Goal: Task Accomplishment & Management: Use online tool/utility

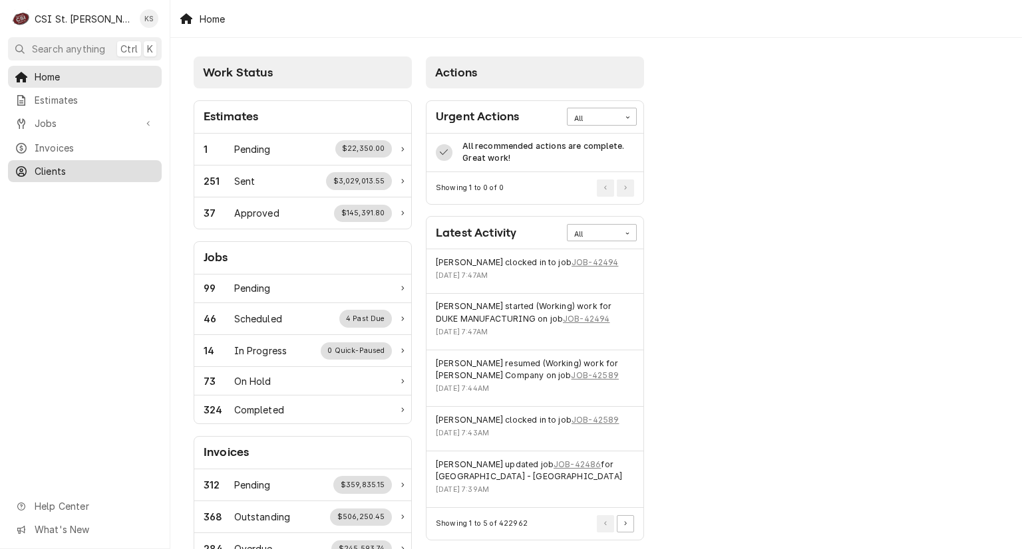
click at [22, 166] on icon "Dynamic Content Wrapper" at bounding box center [21, 171] width 11 height 11
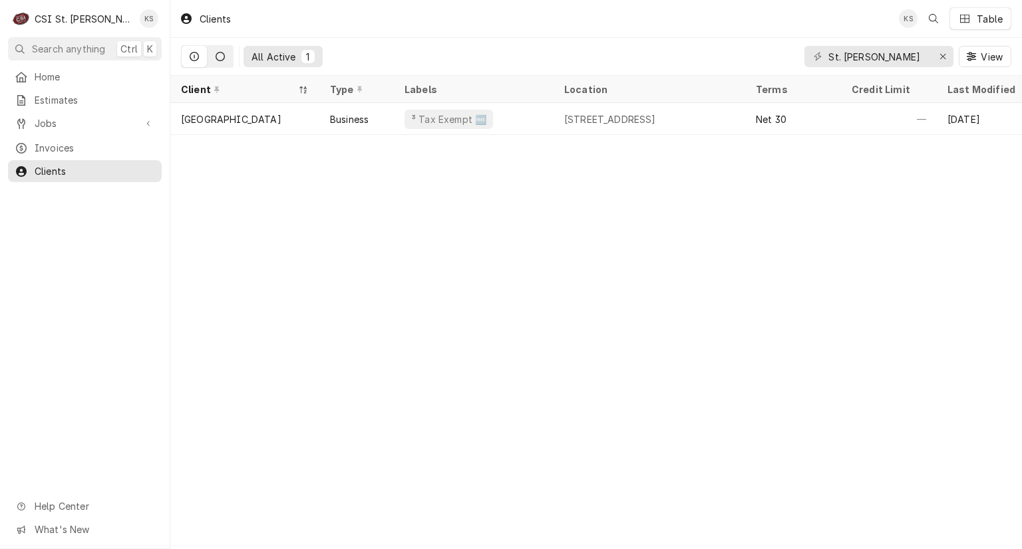
click at [217, 55] on icon "Dynamic Content Wrapper" at bounding box center [219, 56] width 9 height 9
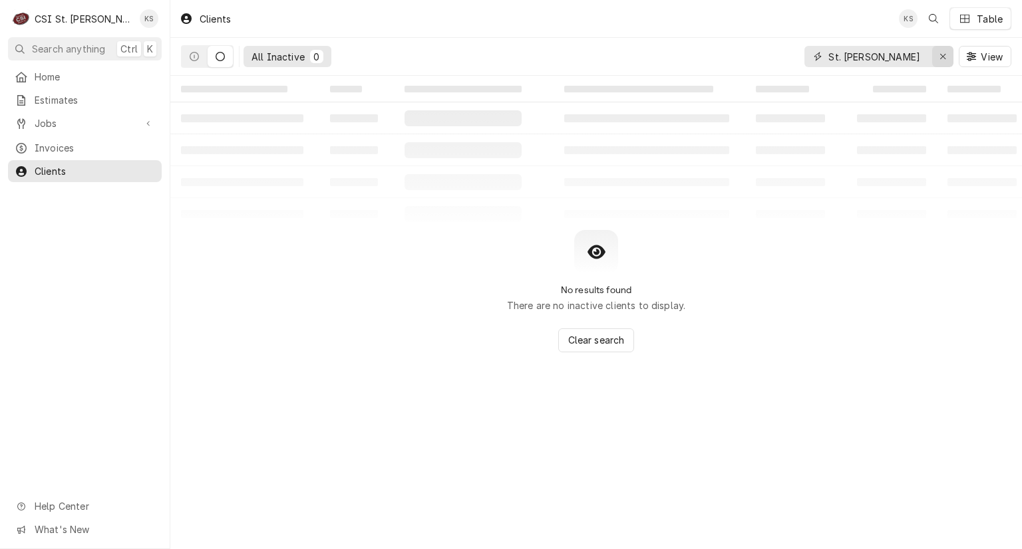
click at [942, 60] on icon "Erase input" at bounding box center [942, 56] width 7 height 9
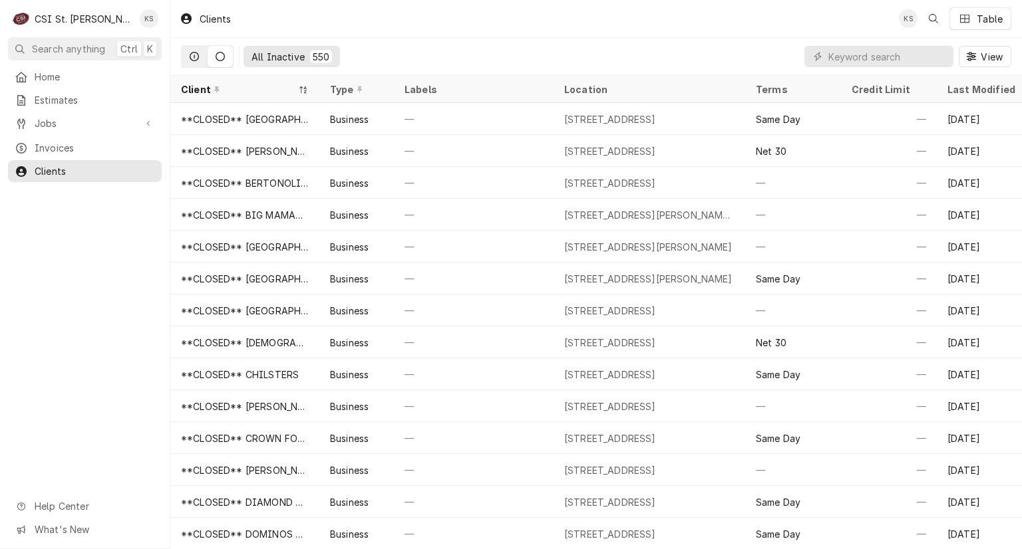
click at [192, 53] on icon "Dynamic Content Wrapper" at bounding box center [194, 56] width 9 height 9
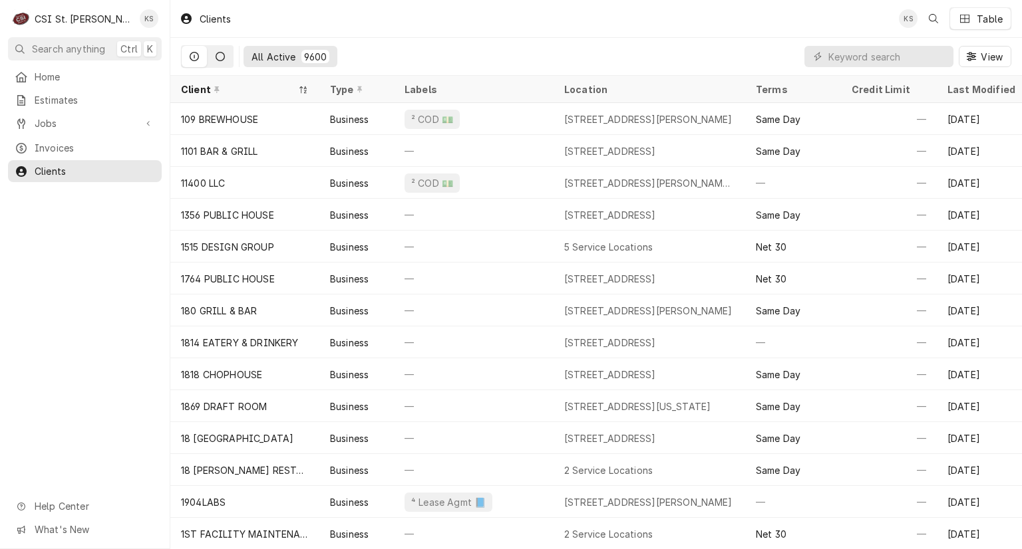
click at [221, 57] on icon "Dynamic Content Wrapper" at bounding box center [219, 56] width 9 height 9
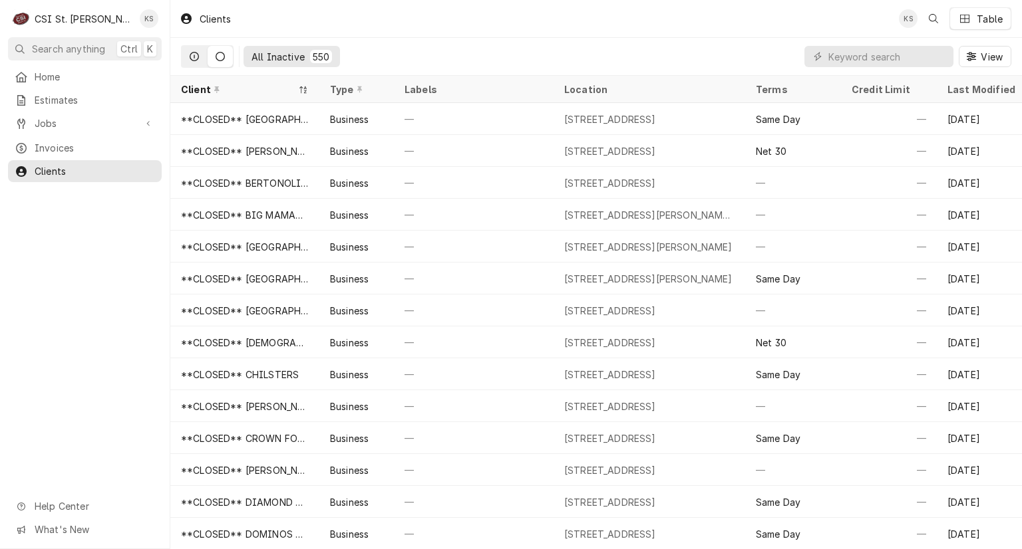
click at [191, 57] on icon "Dynamic Content Wrapper" at bounding box center [194, 56] width 9 height 9
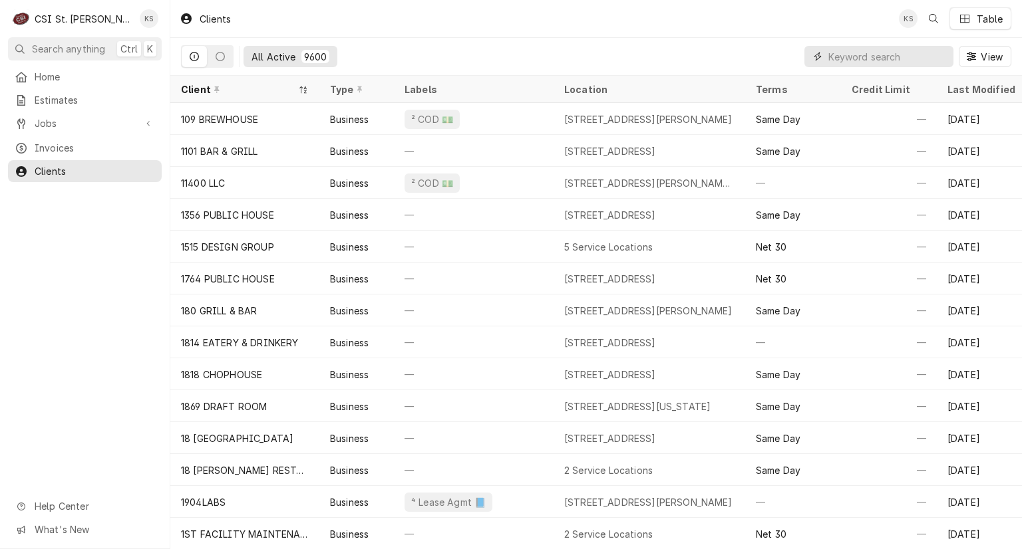
click at [833, 57] on input "Dynamic Content Wrapper" at bounding box center [887, 56] width 118 height 21
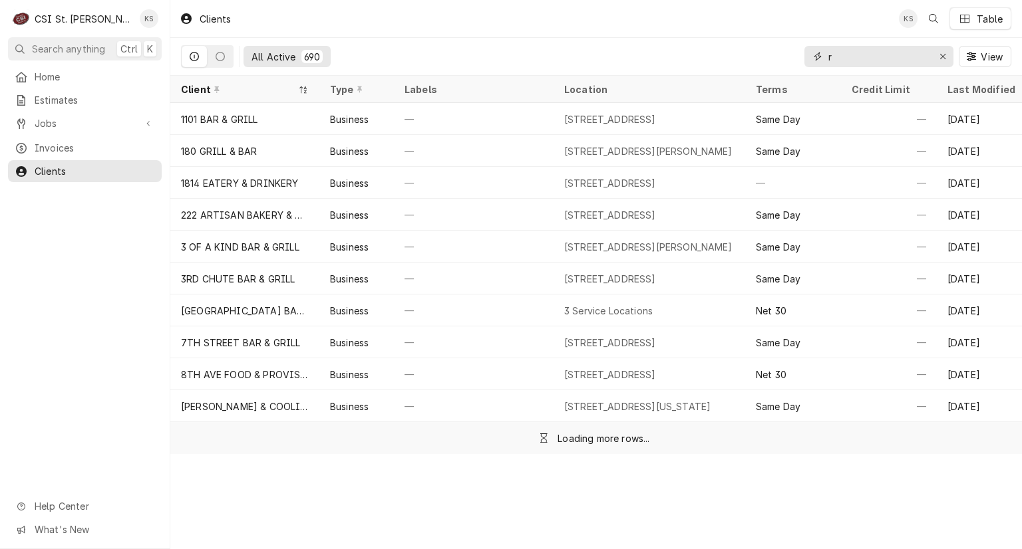
type input "r"
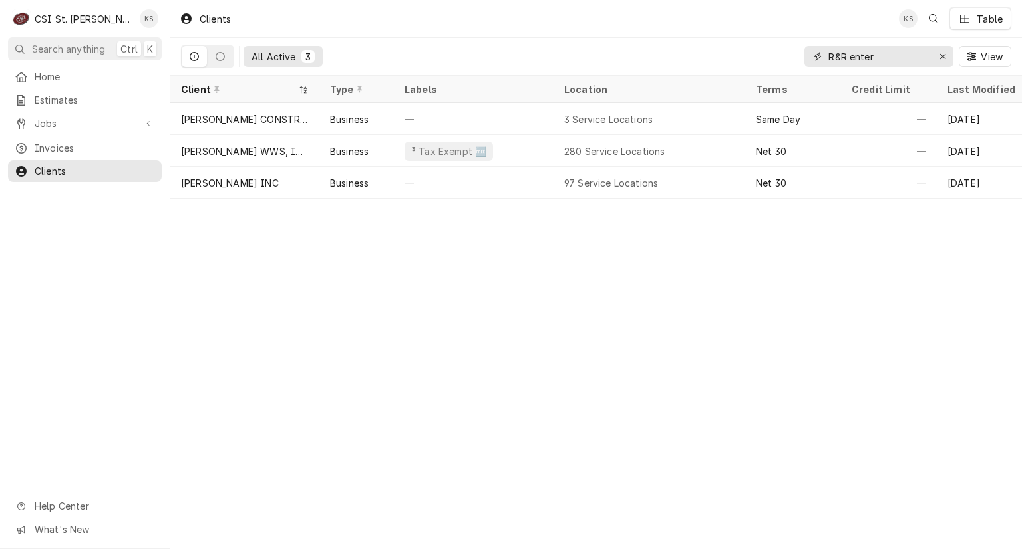
type input "R&R enter"
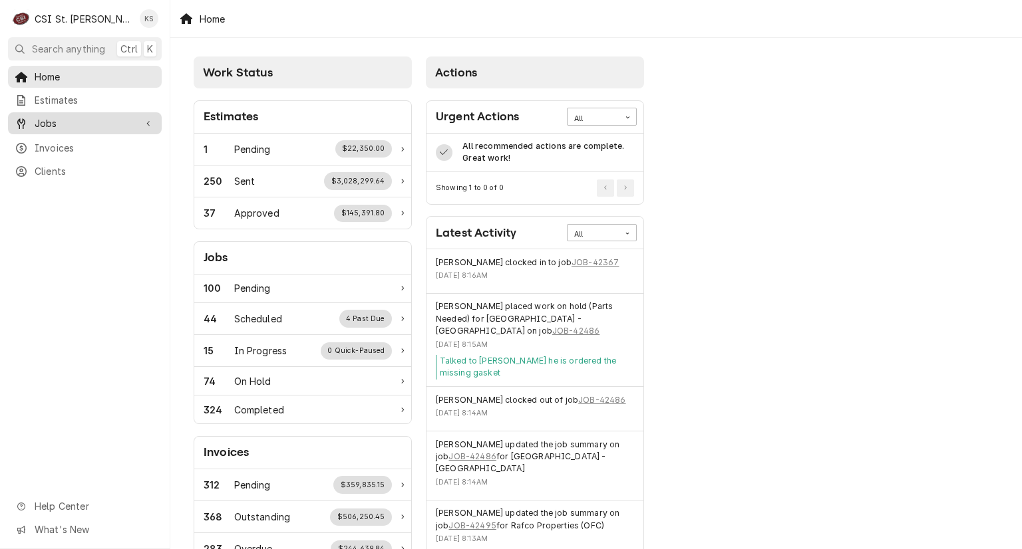
click at [116, 122] on span "Jobs" at bounding box center [85, 123] width 100 height 14
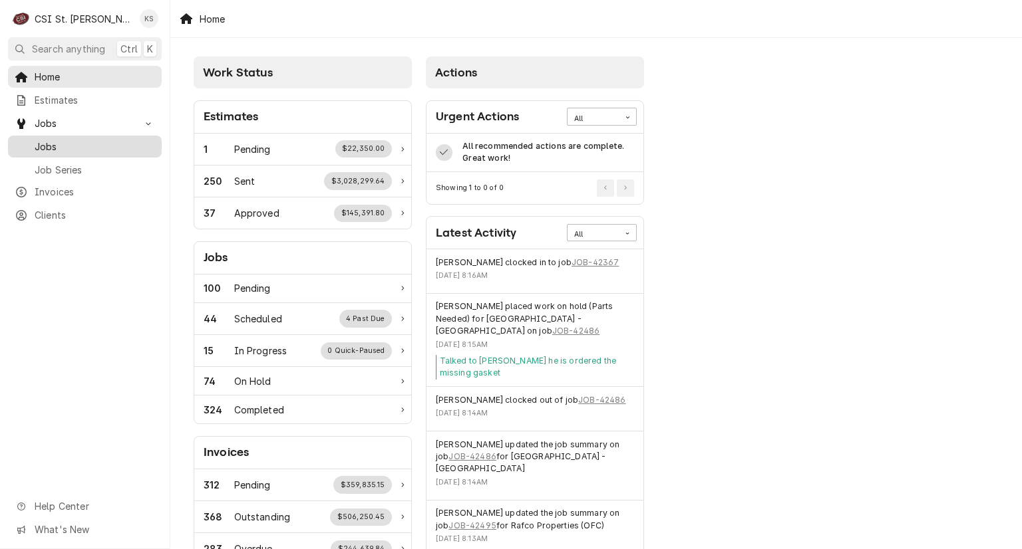
click at [106, 140] on span "Jobs" at bounding box center [95, 147] width 120 height 14
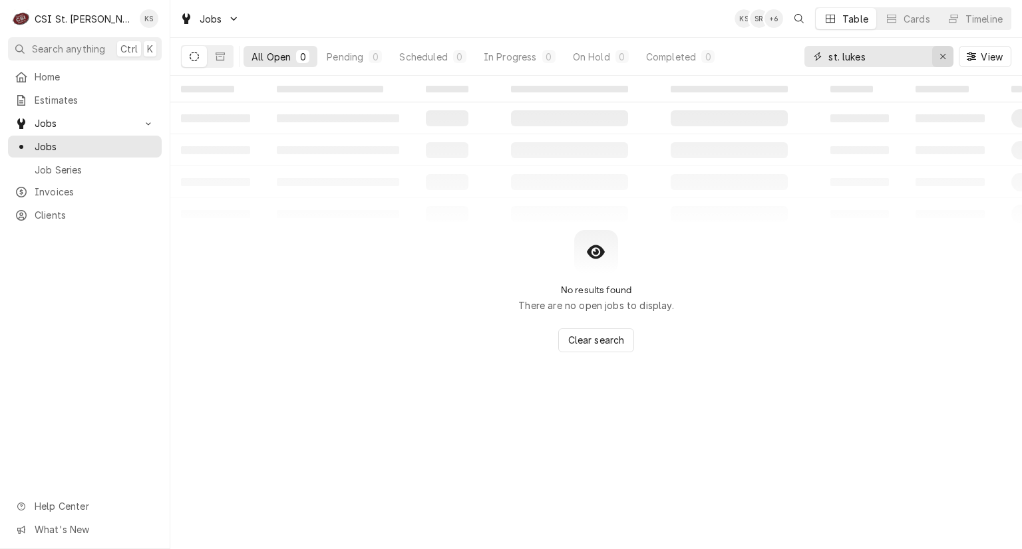
click at [944, 58] on icon "Erase input" at bounding box center [942, 56] width 5 height 5
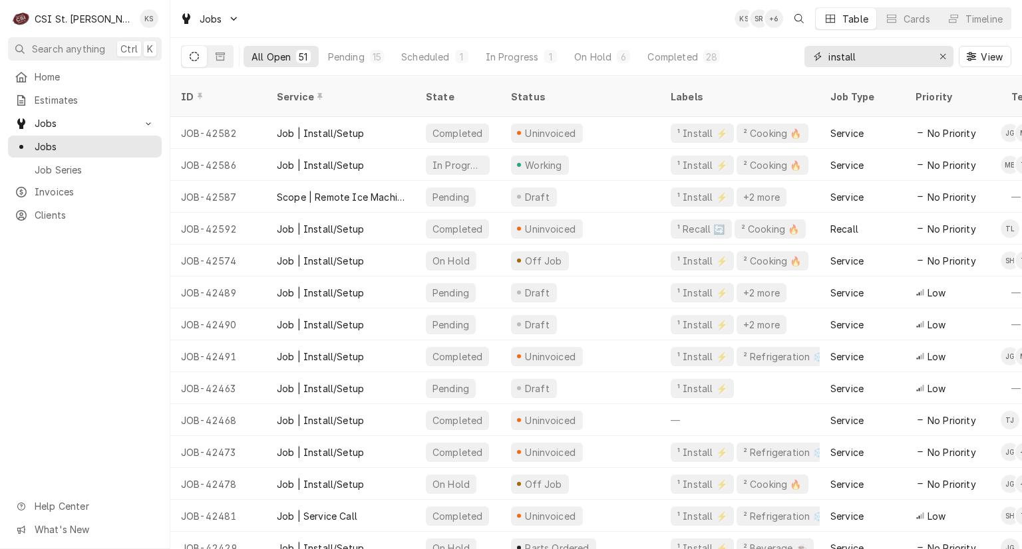
type input "install"
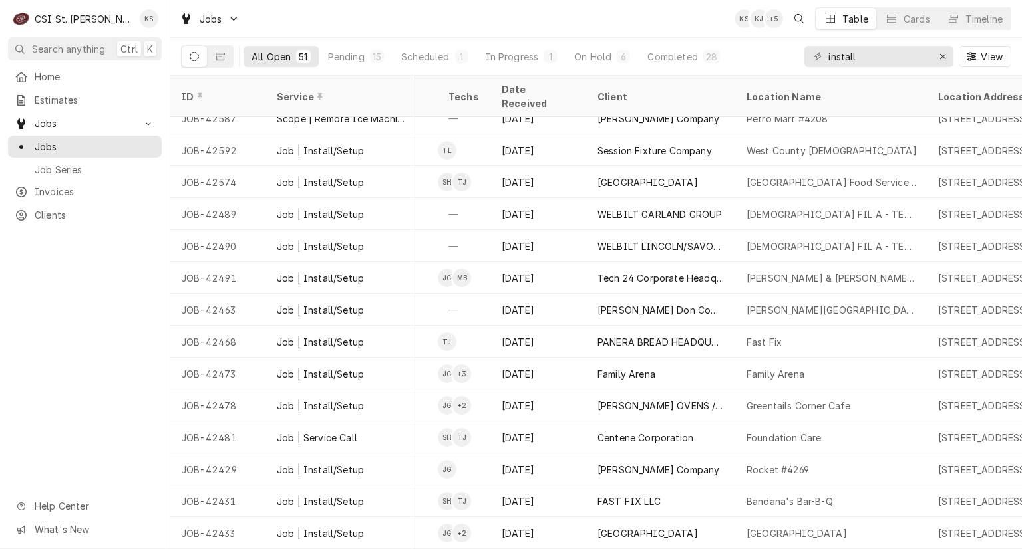
scroll to position [0, 563]
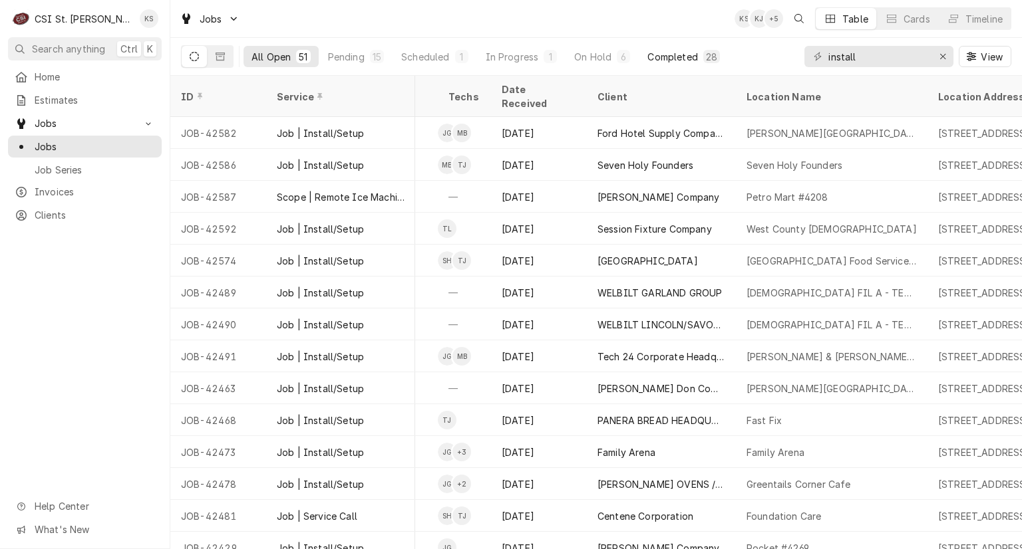
click at [681, 57] on div "Completed" at bounding box center [672, 57] width 50 height 14
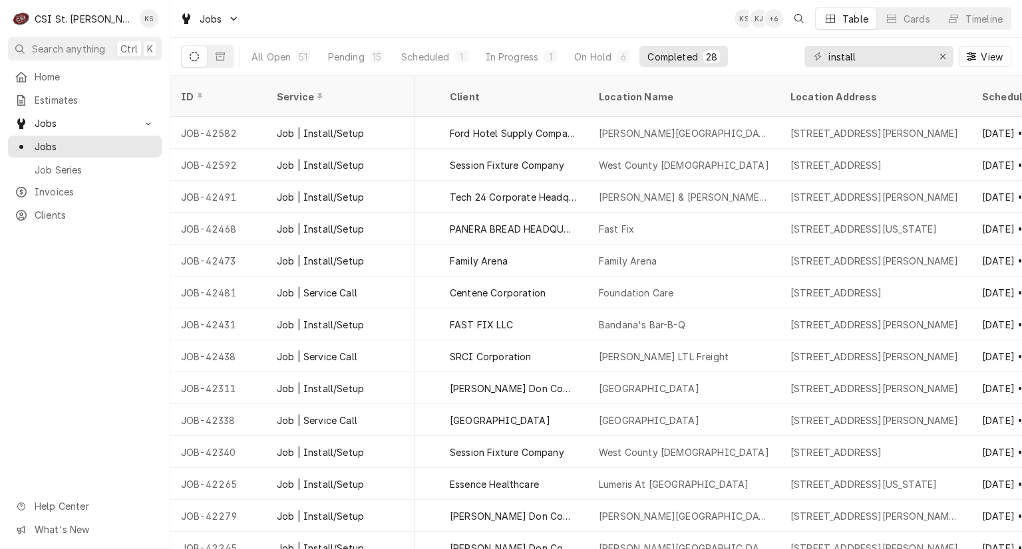
scroll to position [0, 630]
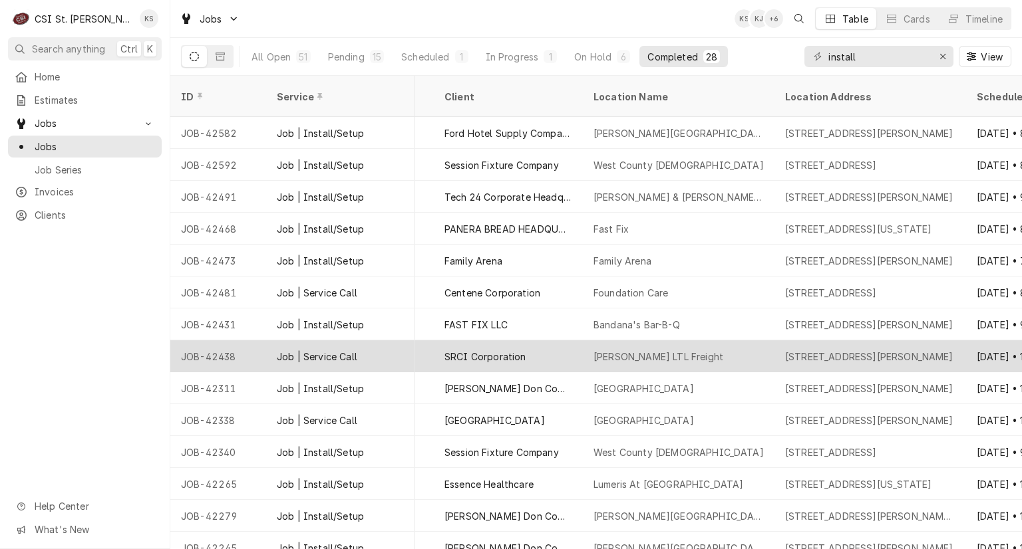
click at [754, 341] on div "Saia LTL Freight" at bounding box center [679, 357] width 192 height 32
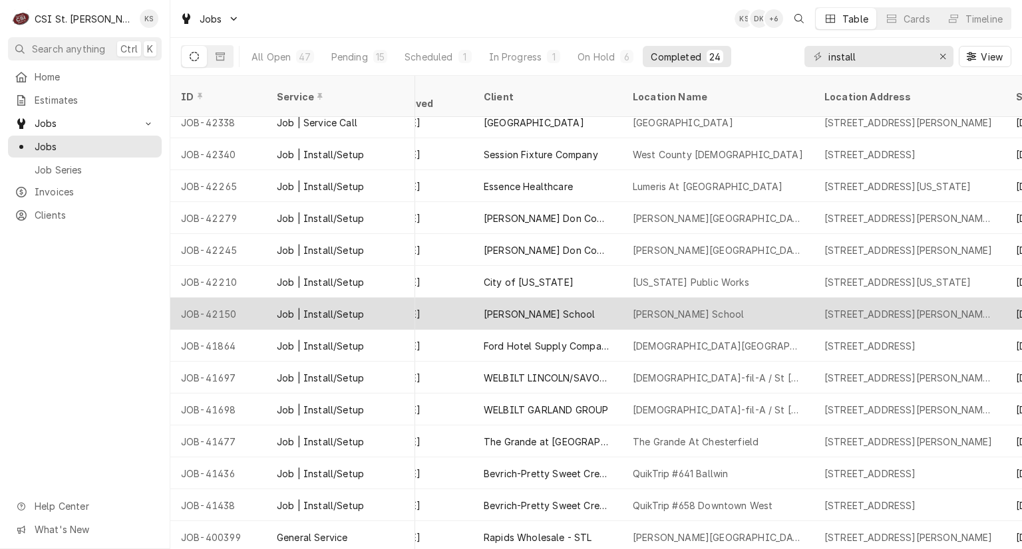
scroll to position [299, 591]
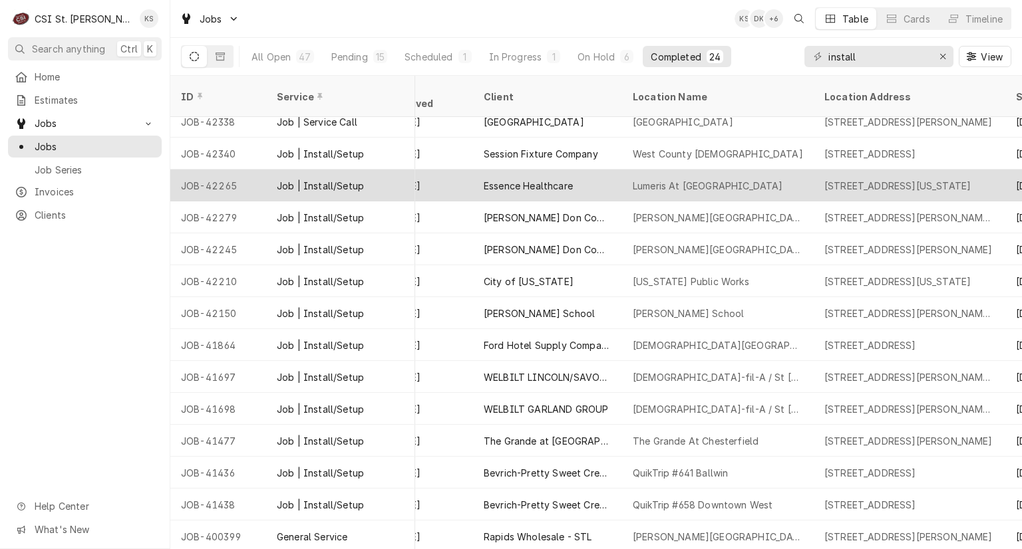
click at [645, 179] on div "Lumeris At Riverport" at bounding box center [707, 186] width 150 height 14
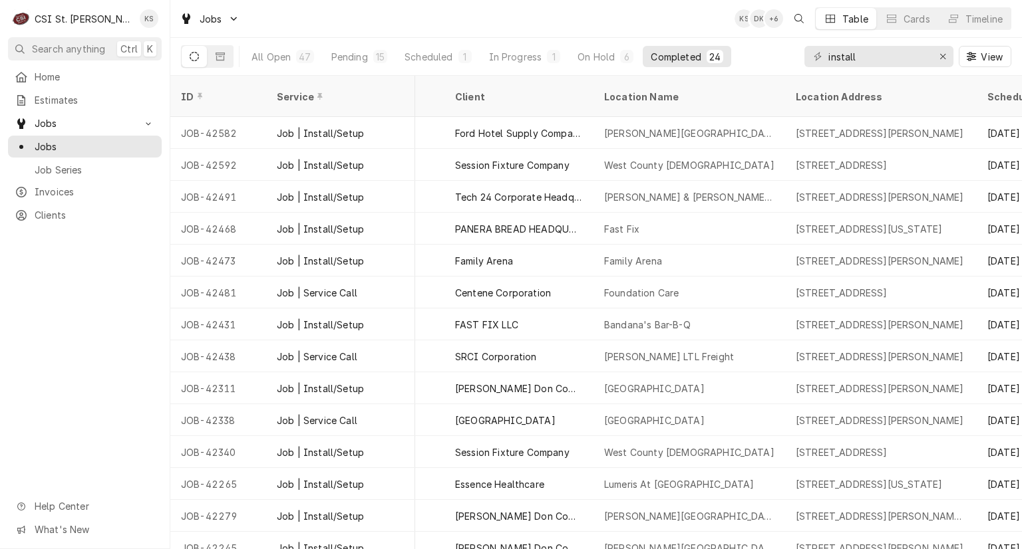
scroll to position [0, 617]
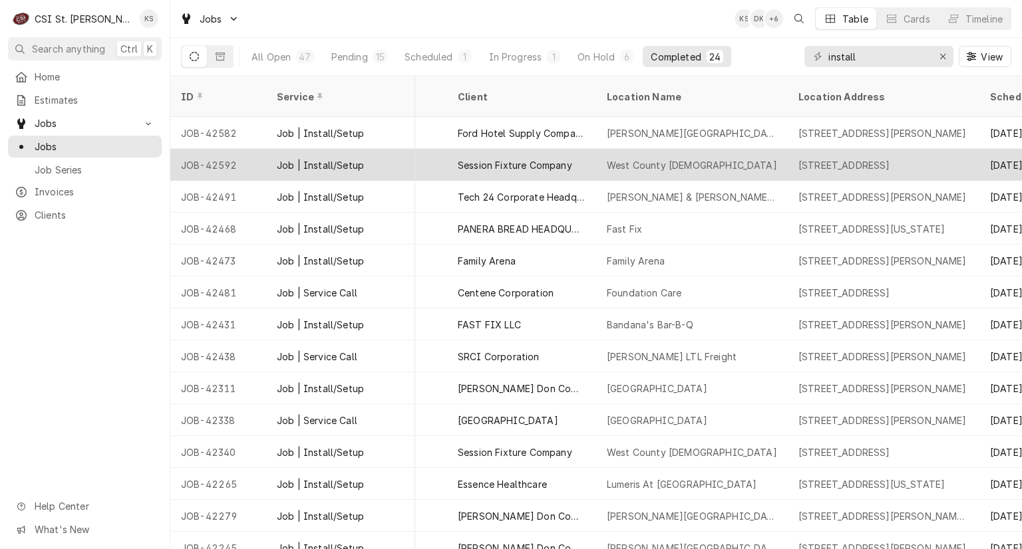
click at [631, 158] on div "West County Assembly of God Church" at bounding box center [692, 165] width 170 height 14
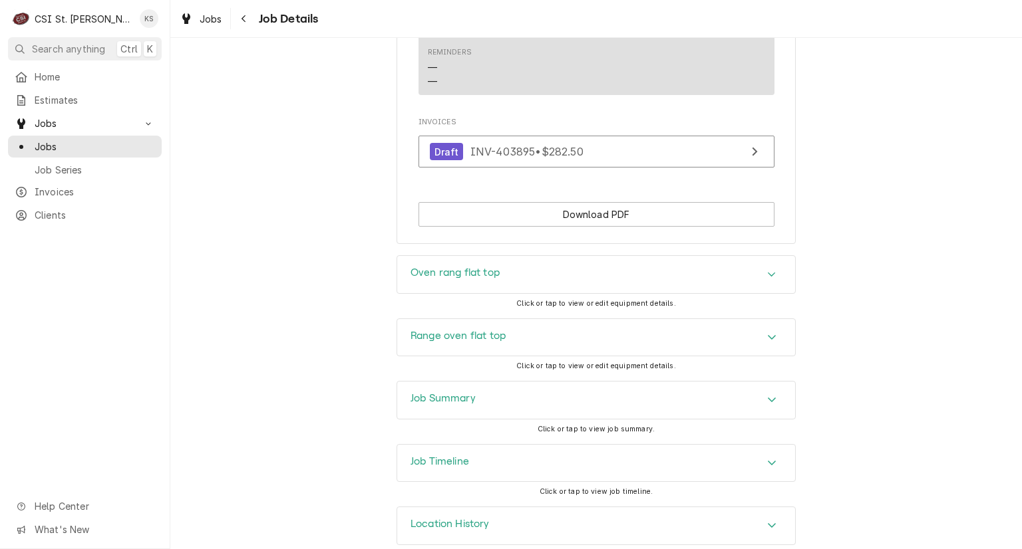
scroll to position [1143, 0]
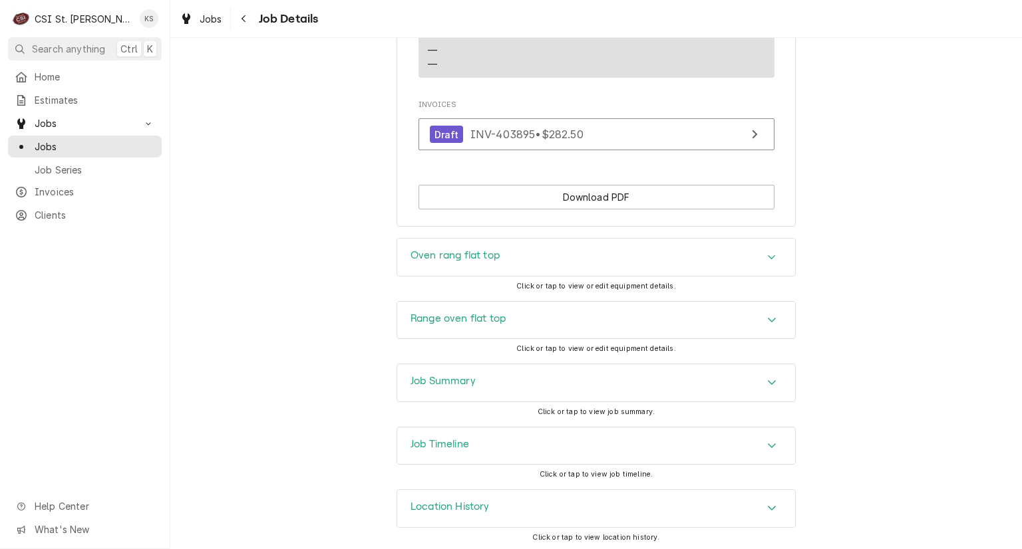
click at [426, 379] on h3 "Job Summary" at bounding box center [442, 381] width 65 height 13
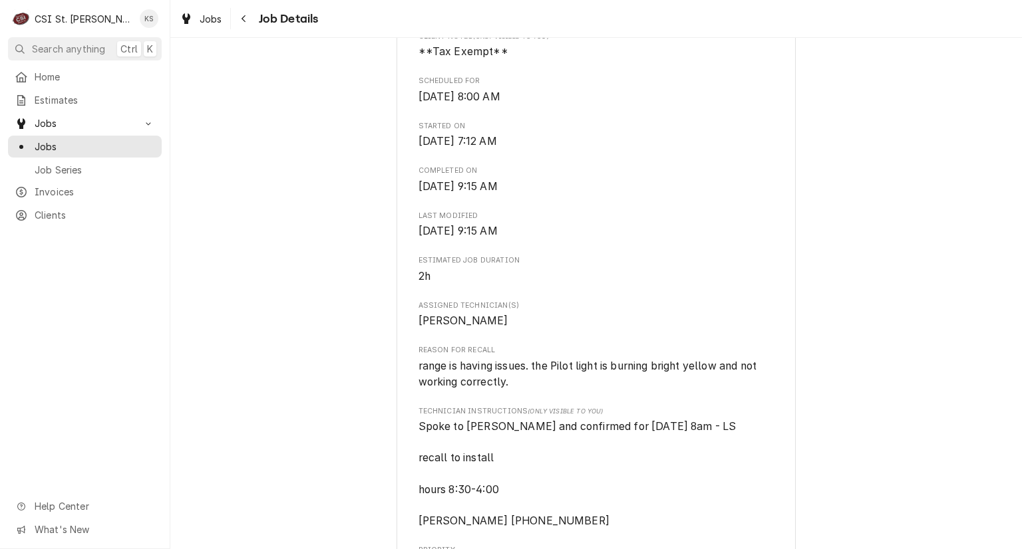
scroll to position [0, 0]
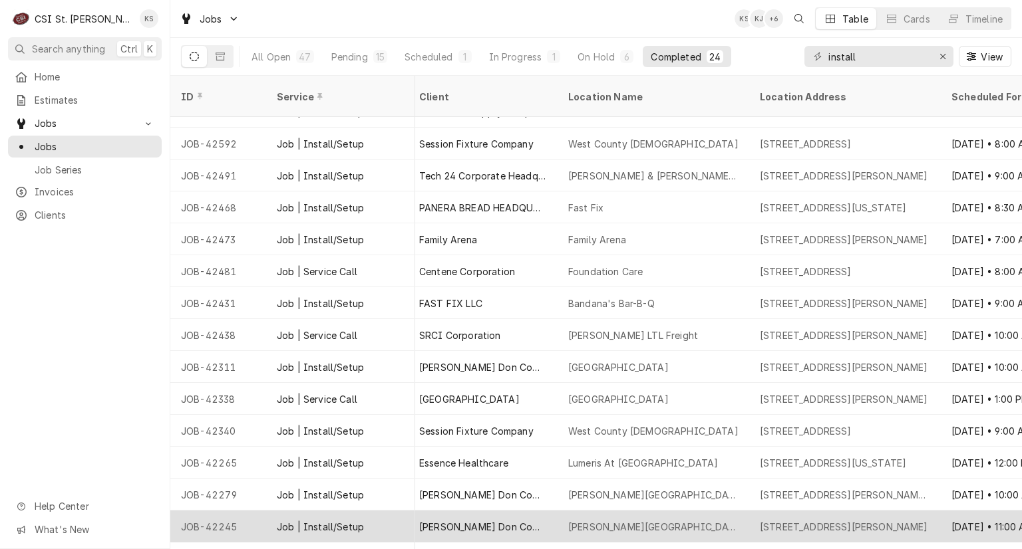
scroll to position [0, 656]
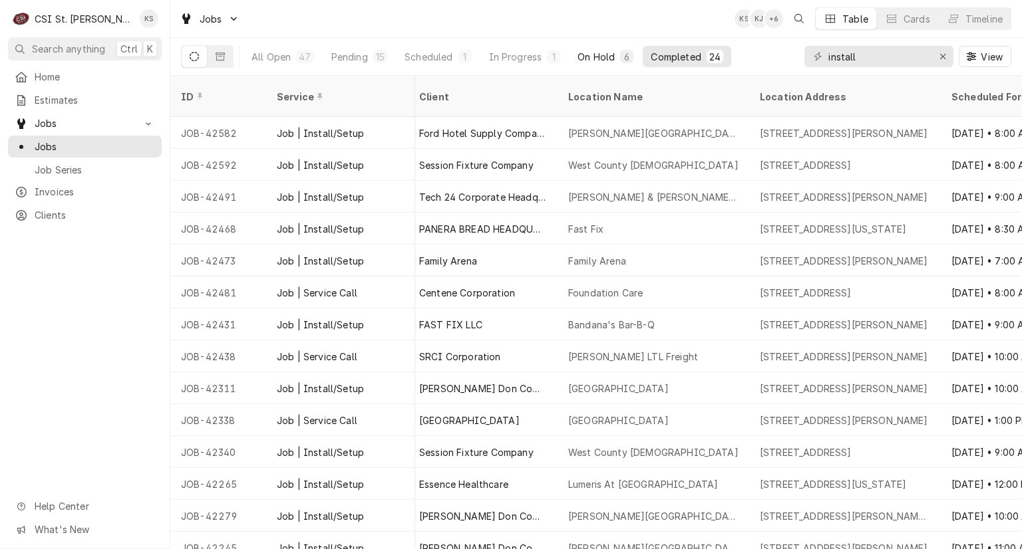
click at [596, 59] on div "On Hold" at bounding box center [595, 57] width 37 height 14
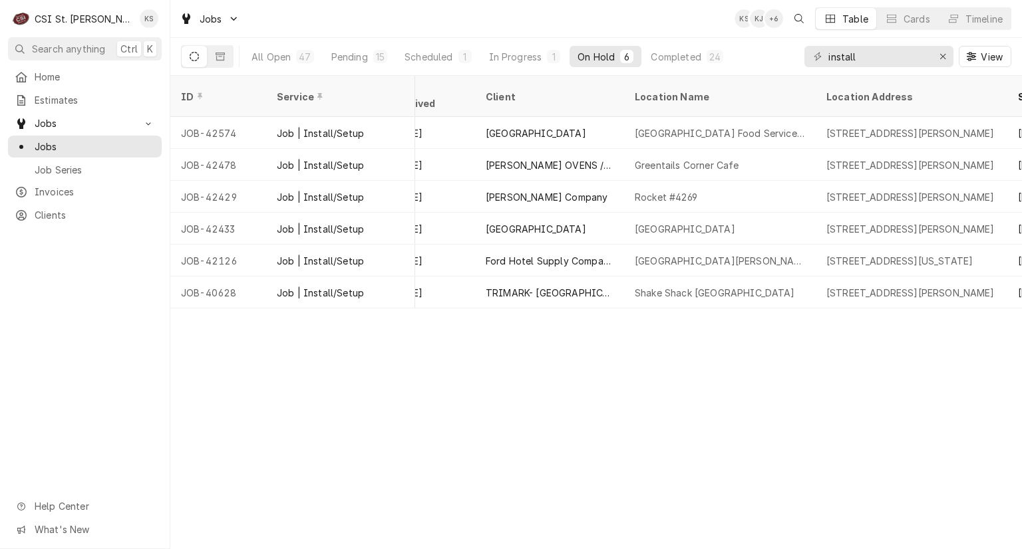
scroll to position [0, 599]
